Goal: Task Accomplishment & Management: Use online tool/utility

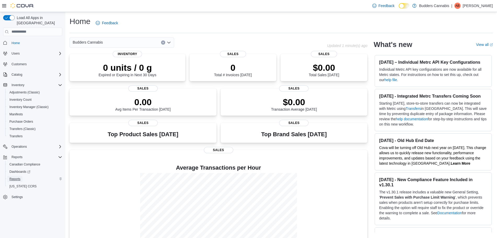
click at [16, 176] on span "Reports" at bounding box center [14, 179] width 11 height 6
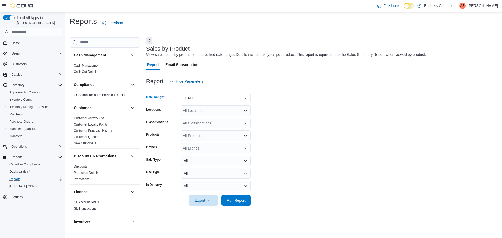
click at [207, 100] on button "[DATE]" at bounding box center [216, 98] width 70 height 10
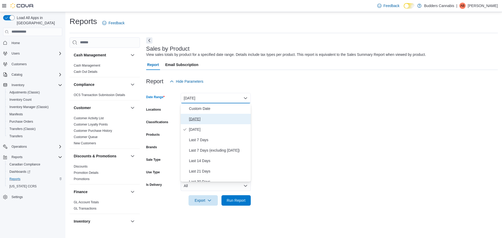
click at [198, 122] on button "[DATE]" at bounding box center [216, 119] width 70 height 10
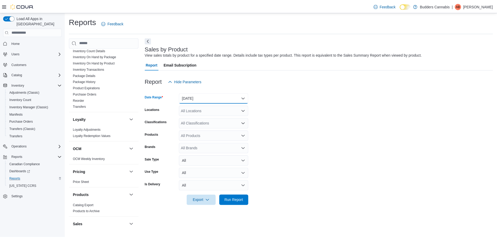
scroll to position [162, 0]
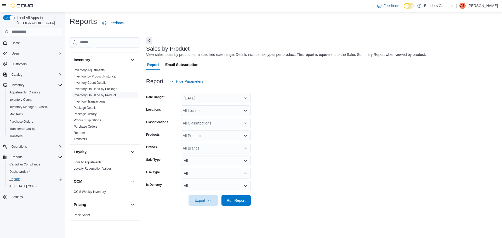
click at [103, 96] on link "Inventory On Hand by Product" at bounding box center [95, 96] width 42 height 4
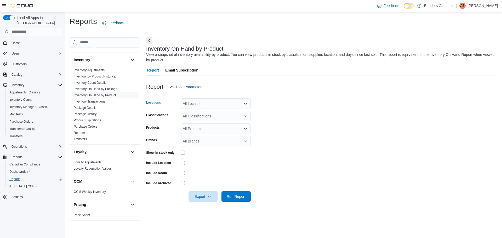
click at [194, 100] on div "All Locations" at bounding box center [216, 104] width 70 height 10
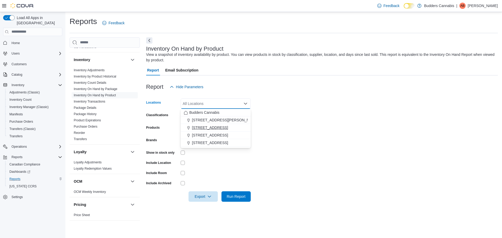
click at [201, 129] on span "[STREET_ADDRESS]" at bounding box center [210, 127] width 36 height 5
click at [377, 180] on form "Locations [STREET_ADDRESS] D Combo box. Selected. [STREET_ADDRESS] Press Backsp…" at bounding box center [321, 147] width 351 height 110
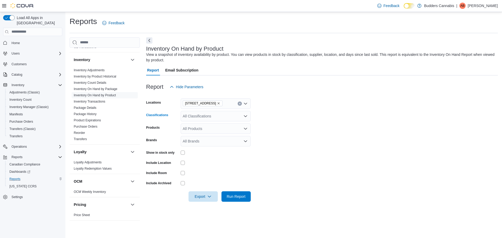
click at [215, 113] on div "All Classifications" at bounding box center [216, 116] width 70 height 10
click at [209, 126] on span "Budders Cannabis" at bounding box center [204, 125] width 30 height 5
drag, startPoint x: 384, startPoint y: 182, endPoint x: 322, endPoint y: 183, distance: 61.9
click at [383, 182] on form "Locations [STREET_ADDRESS] Classifications Budders Cannabis Products All Produc…" at bounding box center [321, 147] width 351 height 110
click at [237, 198] on span "Run Report" at bounding box center [236, 196] width 19 height 5
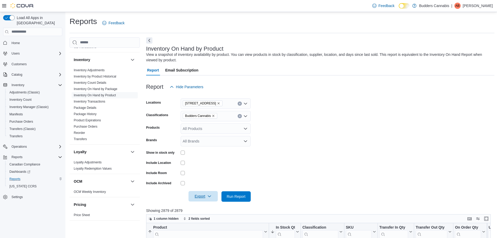
click at [211, 197] on icon "button" at bounding box center [209, 196] width 4 height 4
click at [205, 164] on span "Export to Excel" at bounding box center [204, 165] width 24 height 4
